Goal: Information Seeking & Learning: Learn about a topic

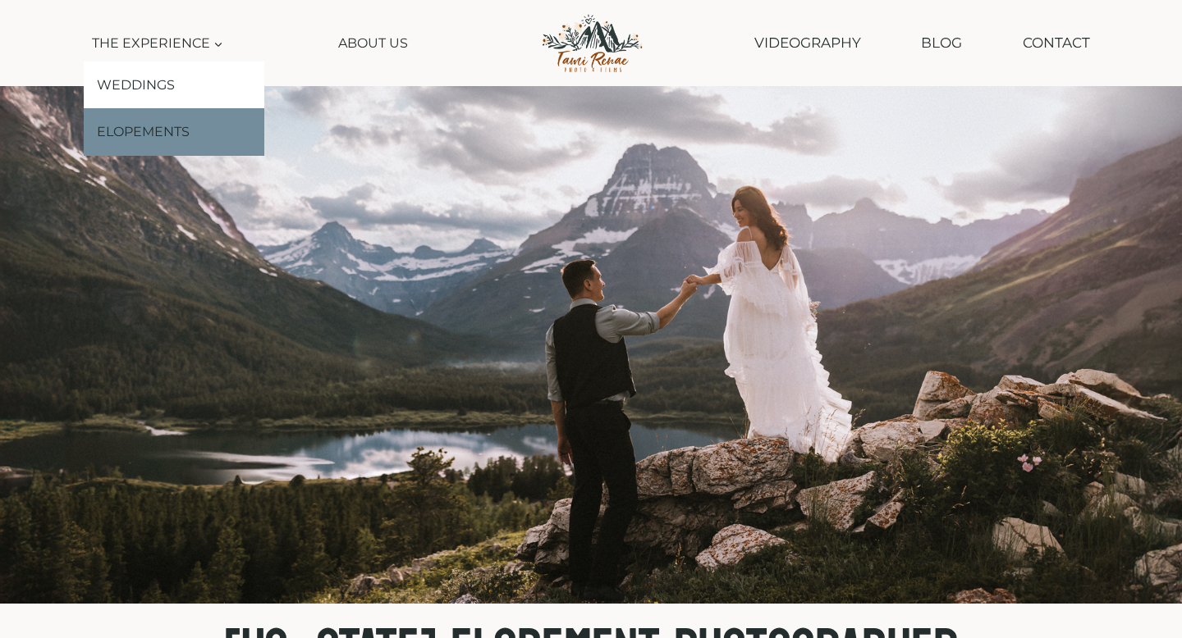
click at [142, 137] on link "Elopements" at bounding box center [174, 132] width 181 height 48
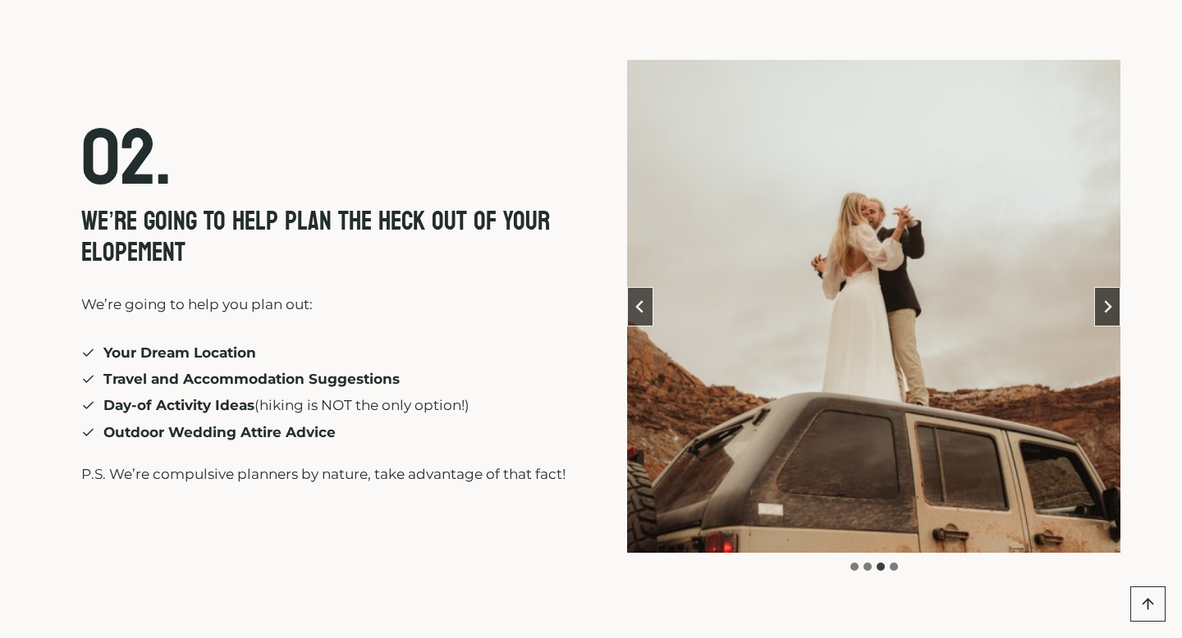
scroll to position [4359, 0]
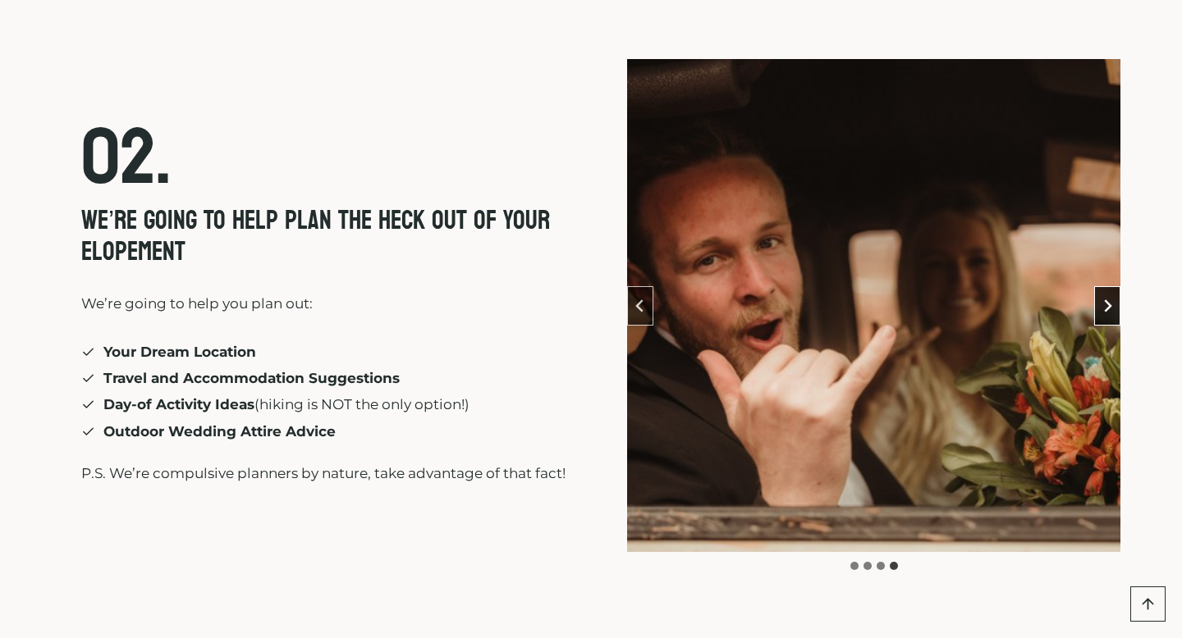
click at [1105, 286] on button "Go to first slide" at bounding box center [1107, 305] width 26 height 39
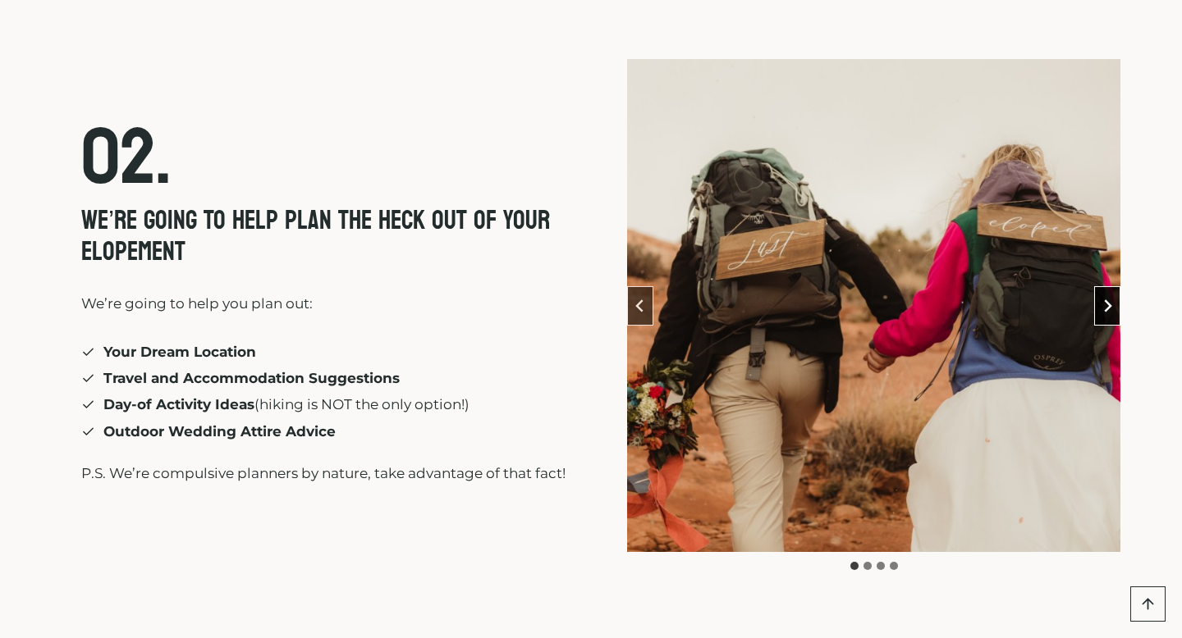
click at [1105, 286] on button "Next slide" at bounding box center [1107, 305] width 26 height 39
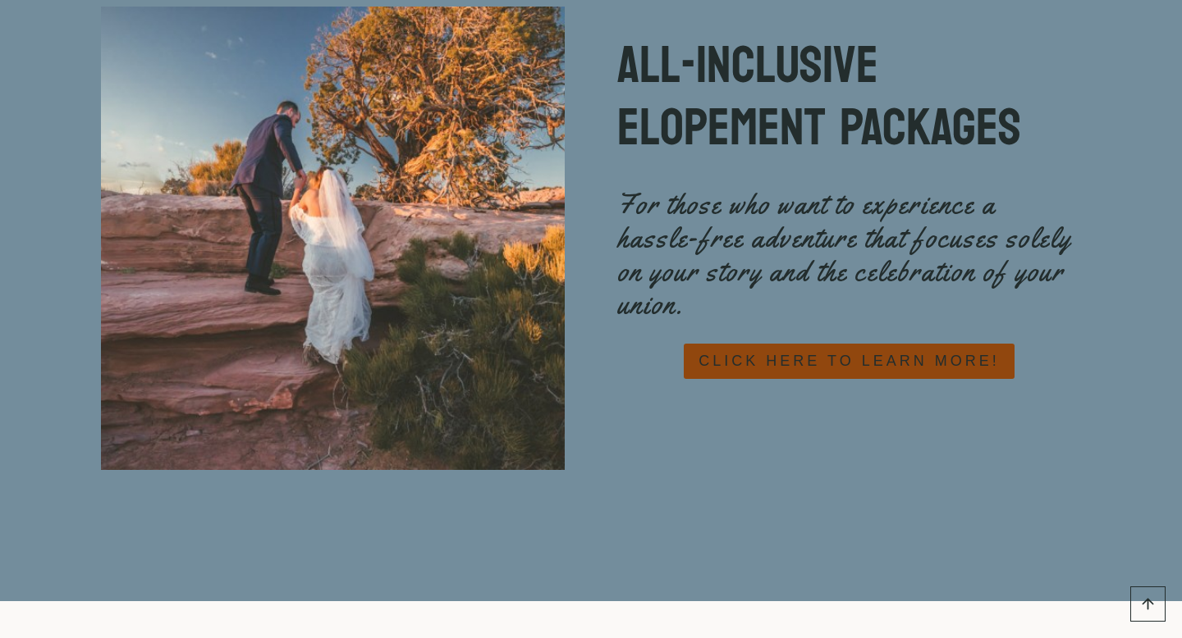
scroll to position [7208, 0]
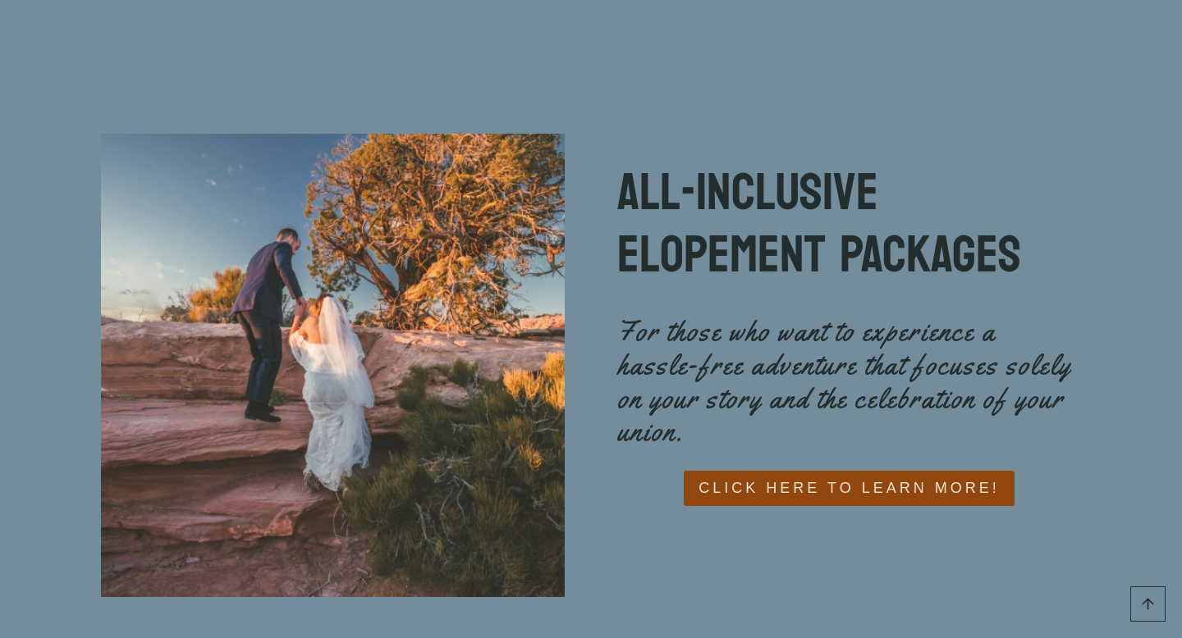
click at [878, 477] on span "CLICK HERE TO LEARN MORE!" at bounding box center [848, 489] width 300 height 24
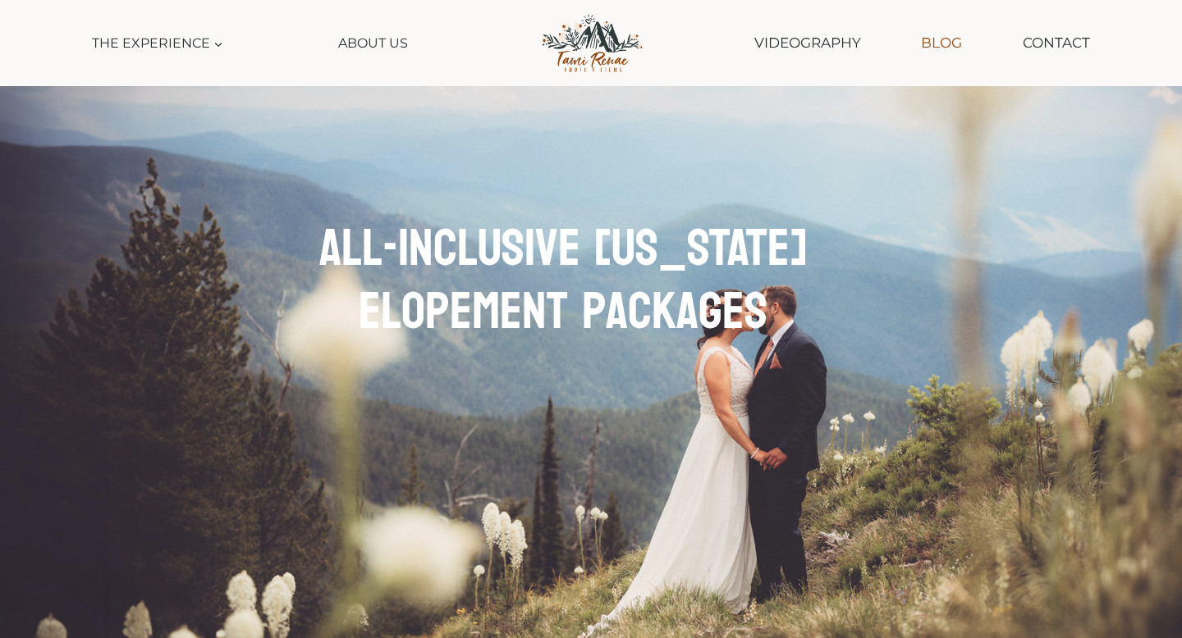
click at [950, 42] on link "Blog" at bounding box center [940, 43] width 57 height 42
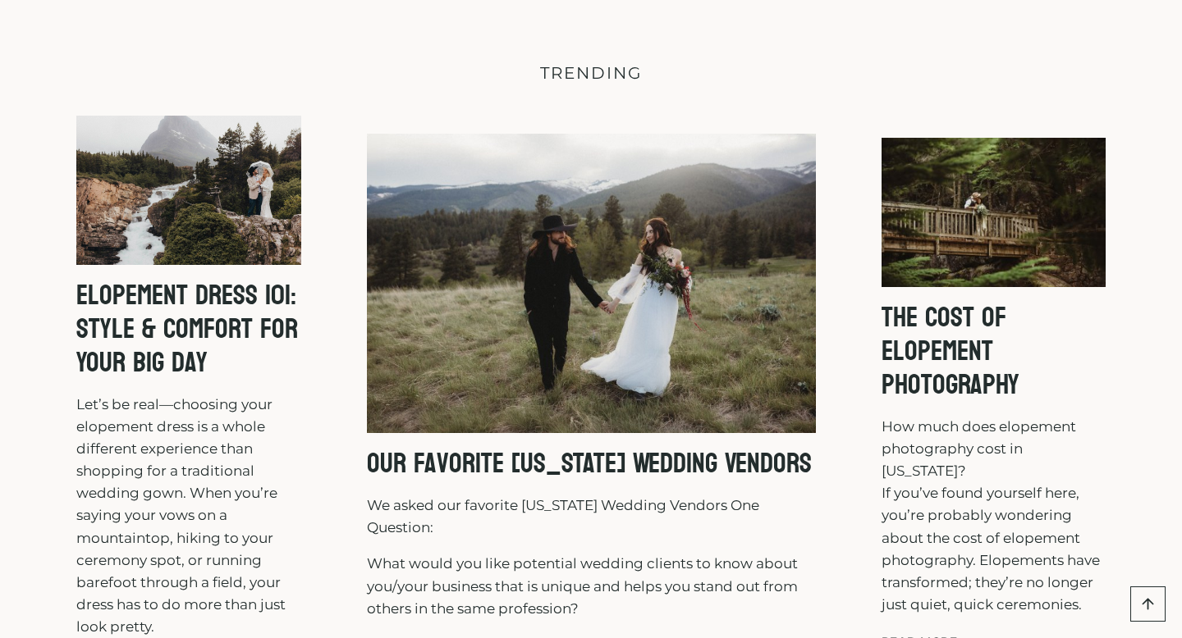
scroll to position [208, 0]
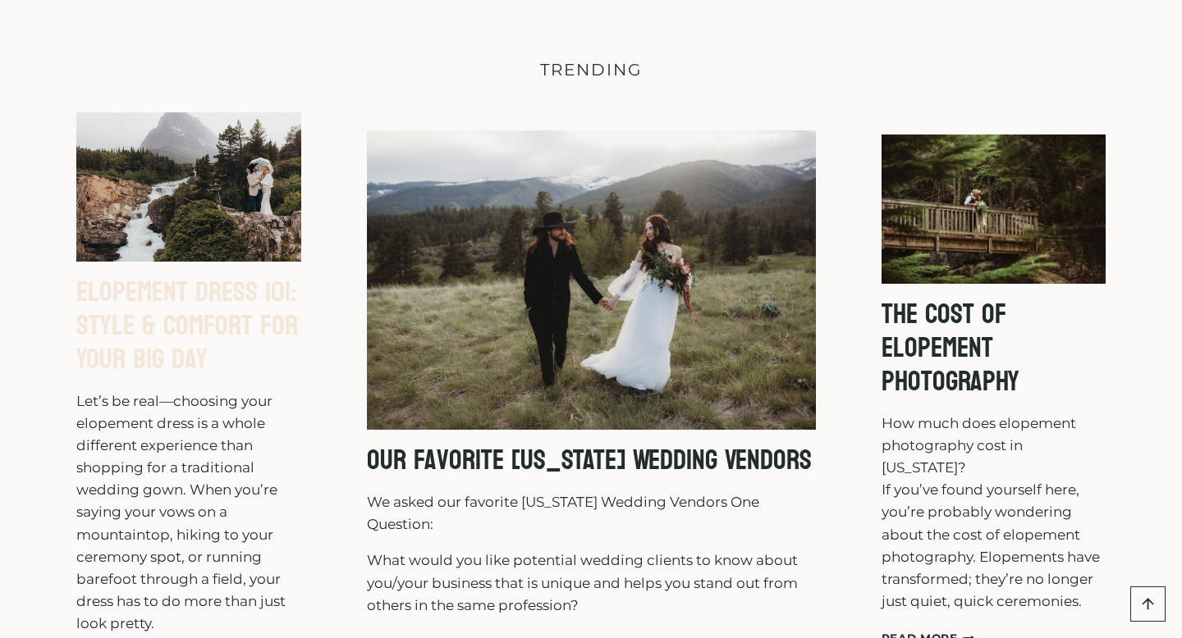
click at [147, 327] on link "Elopement Dress 101: Style & Comfort for Your Big Day" at bounding box center [187, 326] width 222 height 118
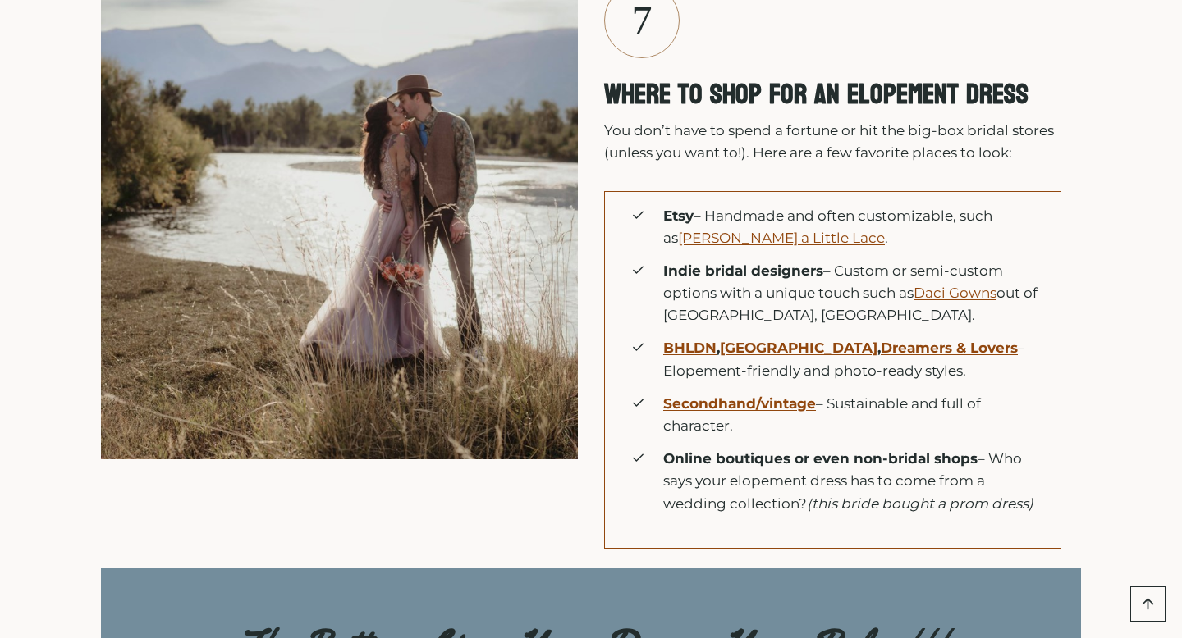
scroll to position [8022, 0]
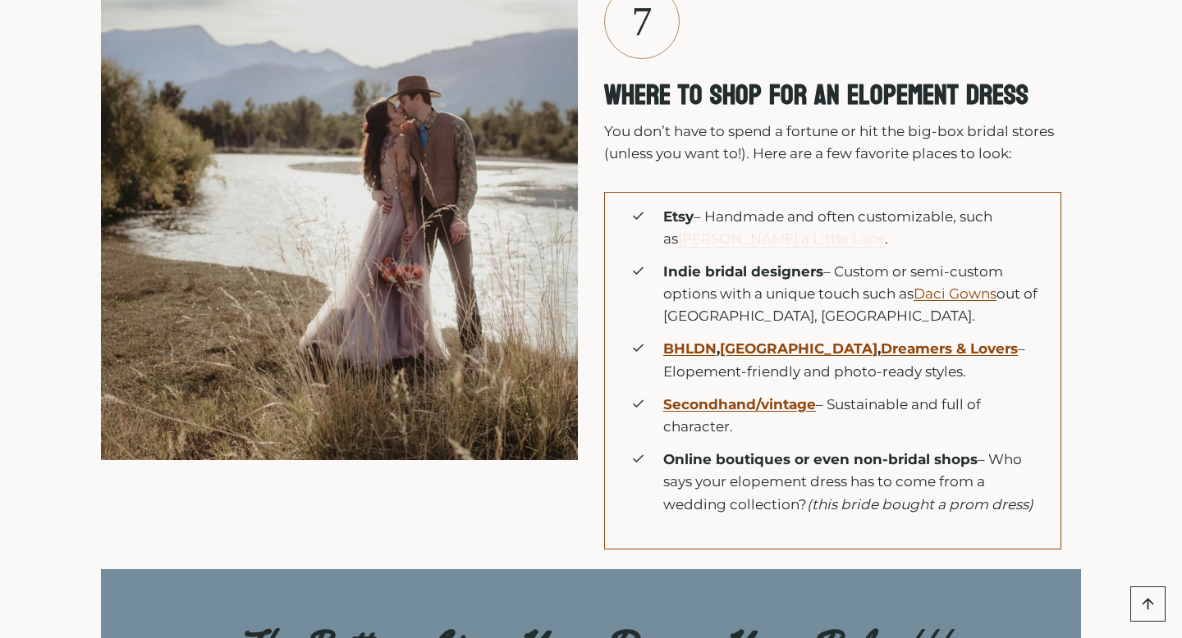
click at [752, 239] on link "[PERSON_NAME] a Little Lace" at bounding box center [781, 239] width 207 height 16
click at [743, 290] on span "Indie bridal designers – Custom or semi-custom options with a unique touch such…" at bounding box center [855, 294] width 384 height 67
click at [706, 328] on ul "Etsy – Handmade and often customizable, such as [PERSON_NAME] Had a Little Lace…" at bounding box center [839, 361] width 416 height 310
click at [866, 322] on span "Indie bridal designers – Custom or semi-custom options with a unique touch such…" at bounding box center [855, 294] width 384 height 67
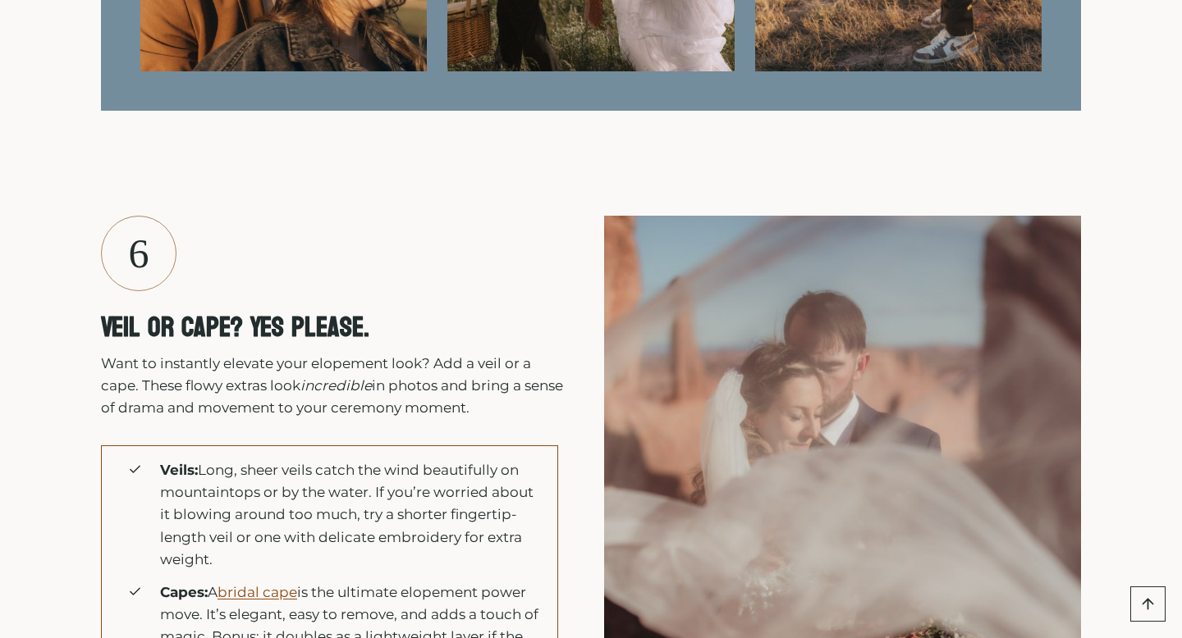
scroll to position [6676, 0]
